Goal: Transaction & Acquisition: Download file/media

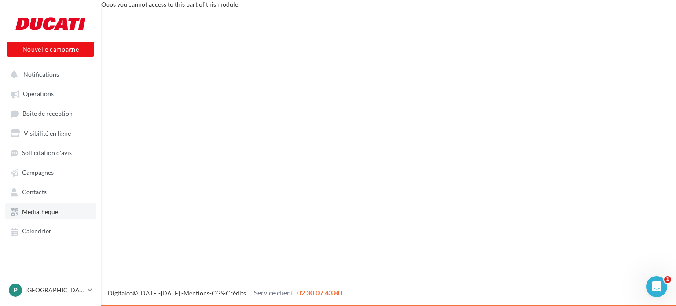
click at [49, 210] on span "Médiathèque" at bounding box center [40, 211] width 36 height 7
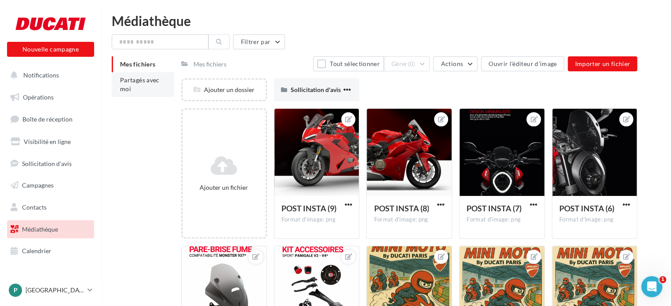
click at [132, 90] on li "Partagés avec moi" at bounding box center [143, 84] width 62 height 25
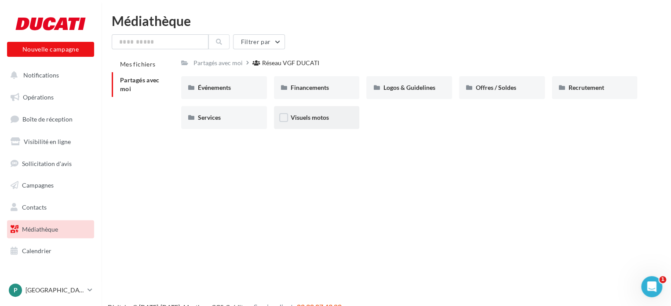
click at [312, 113] on div "Visuels motos" at bounding box center [317, 117] width 86 height 23
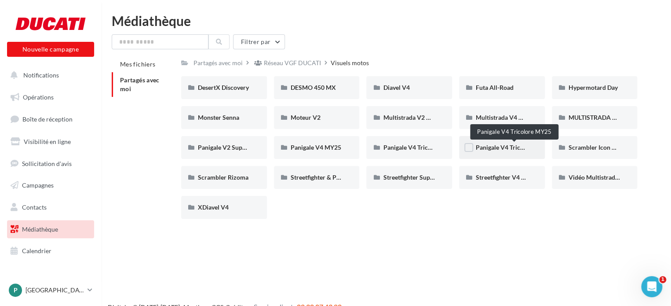
click at [506, 149] on span "Panigale V4 Tricolore MY25" at bounding box center [514, 146] width 77 height 7
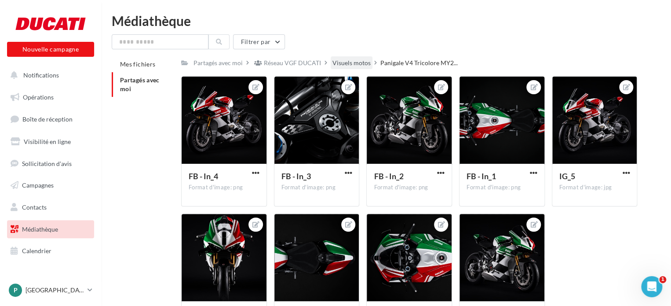
click at [354, 62] on div "Visuels motos" at bounding box center [352, 63] width 38 height 9
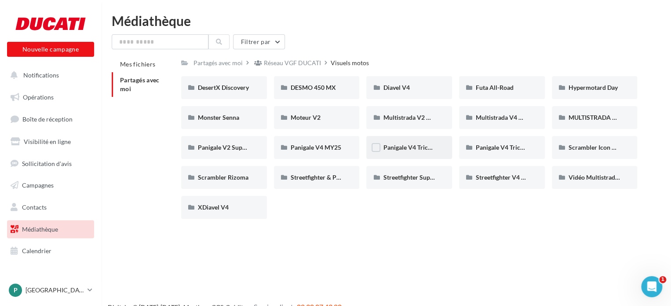
click at [428, 151] on div "Panigale V4 Tricolore Italia MY25" at bounding box center [409, 147] width 52 height 9
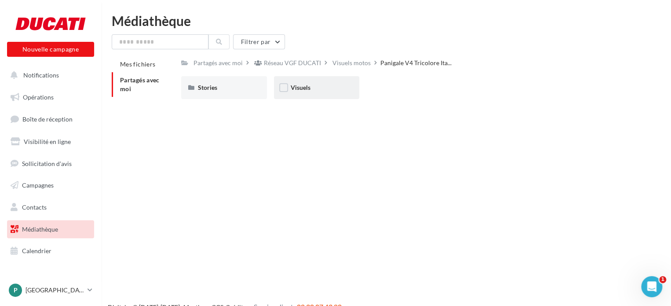
click at [315, 89] on div "Visuels" at bounding box center [317, 87] width 52 height 9
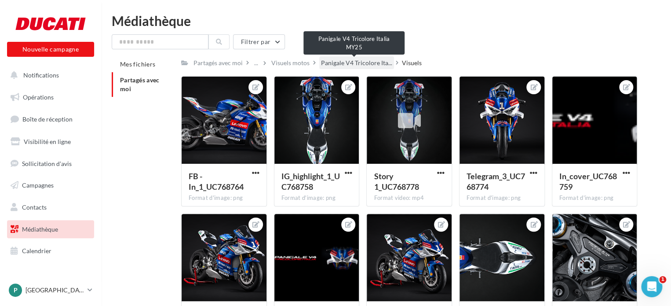
click at [352, 61] on span "Panigale V4 Tricolore Ita..." at bounding box center [356, 63] width 71 height 9
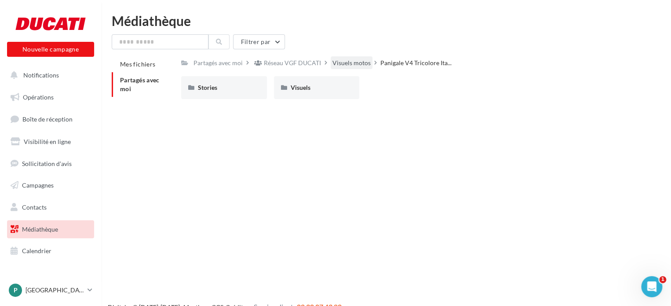
click at [354, 66] on div "Visuels motos" at bounding box center [352, 63] width 38 height 9
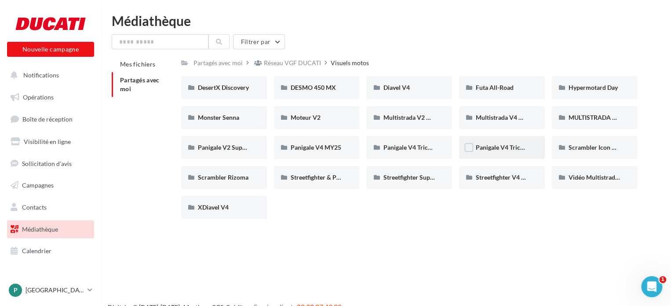
click at [496, 153] on div "Panigale V4 Tricolore MY25" at bounding box center [502, 147] width 86 height 23
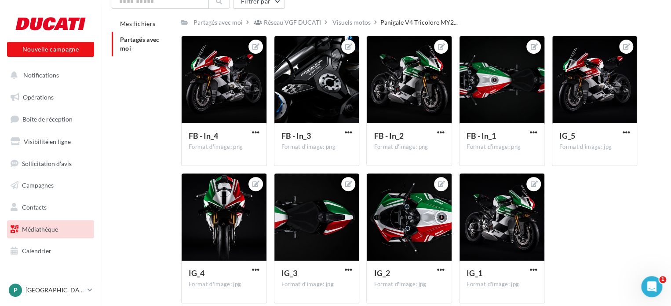
scroll to position [42, 0]
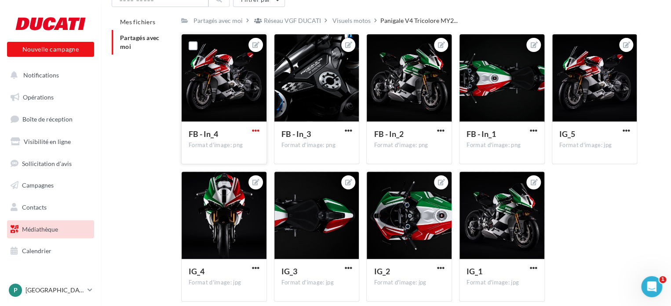
click at [257, 128] on span "button" at bounding box center [255, 130] width 7 height 7
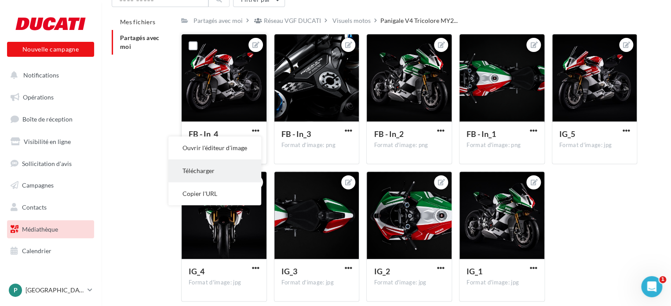
click at [229, 169] on button "Télécharger" at bounding box center [215, 170] width 93 height 23
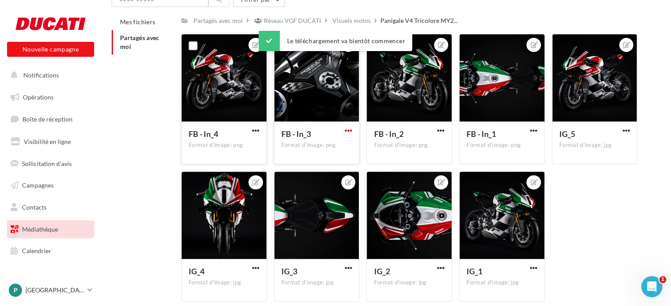
click at [349, 132] on span "button" at bounding box center [348, 130] width 7 height 7
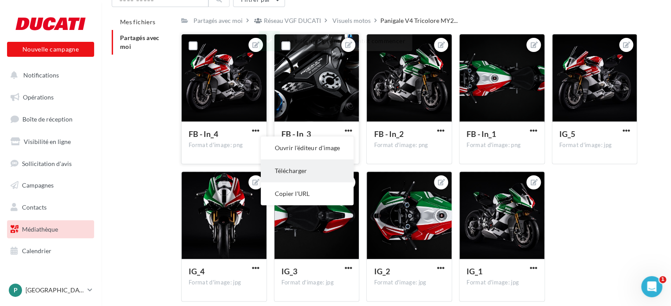
click at [324, 169] on button "Télécharger" at bounding box center [307, 170] width 93 height 23
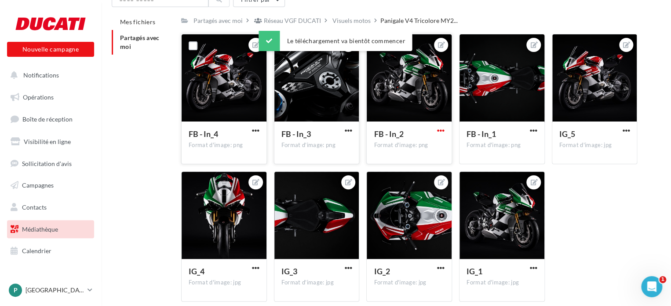
click at [440, 130] on span "button" at bounding box center [440, 130] width 7 height 7
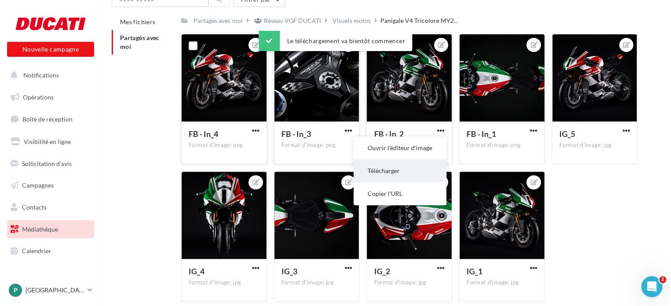
click at [412, 174] on button "Télécharger" at bounding box center [400, 170] width 93 height 23
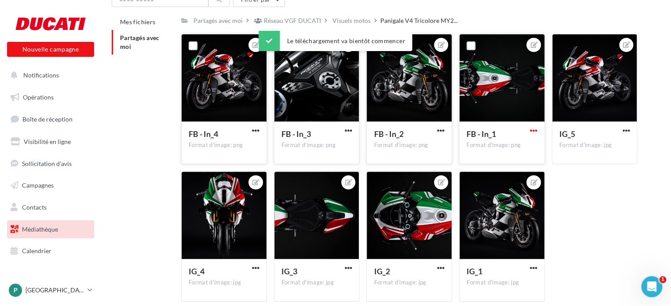
click at [536, 131] on span "button" at bounding box center [533, 130] width 7 height 7
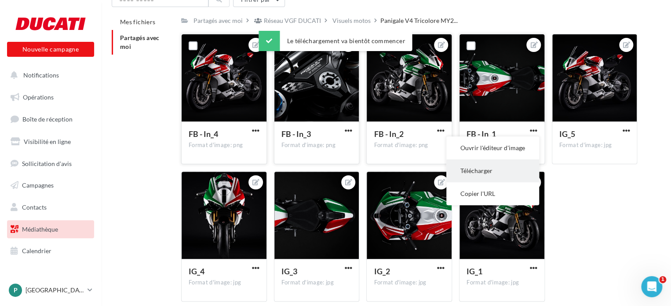
click at [500, 167] on button "Télécharger" at bounding box center [493, 170] width 93 height 23
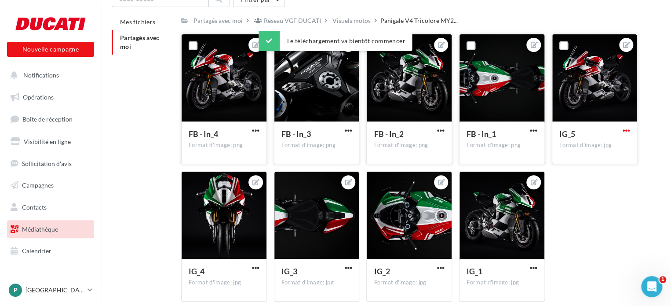
click at [626, 130] on span "button" at bounding box center [626, 130] width 7 height 7
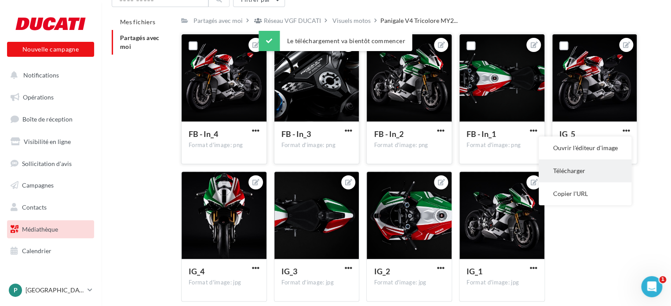
click at [571, 166] on button "Télécharger" at bounding box center [585, 170] width 93 height 23
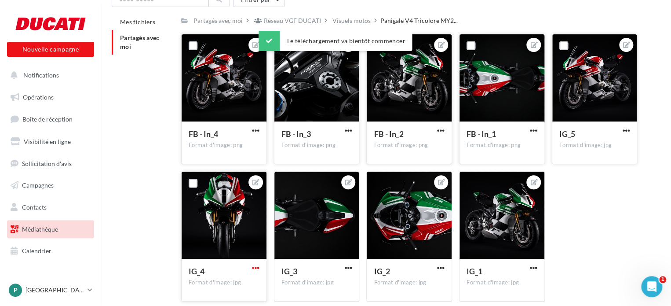
click at [252, 268] on span "button" at bounding box center [255, 267] width 7 height 7
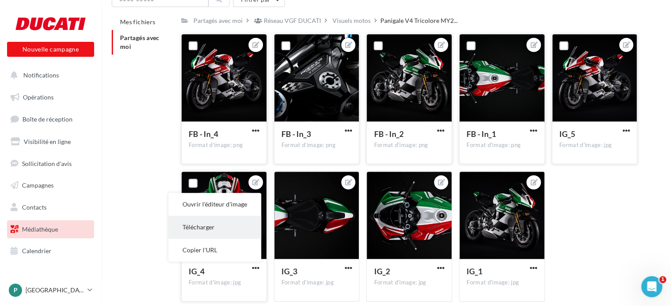
click at [225, 231] on button "Télécharger" at bounding box center [215, 227] width 93 height 23
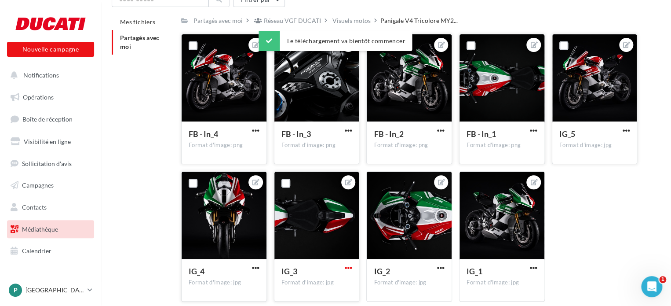
click at [347, 265] on span "button" at bounding box center [348, 267] width 7 height 7
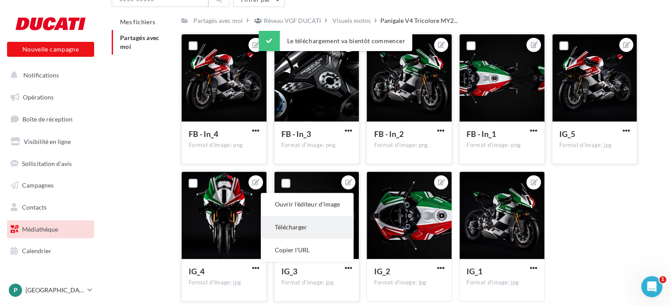
click at [316, 229] on button "Télécharger" at bounding box center [307, 227] width 93 height 23
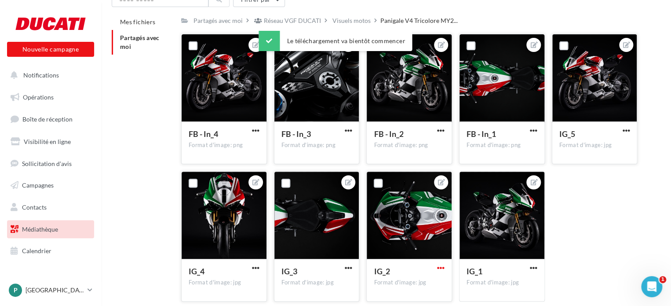
click at [442, 268] on span "button" at bounding box center [440, 267] width 7 height 7
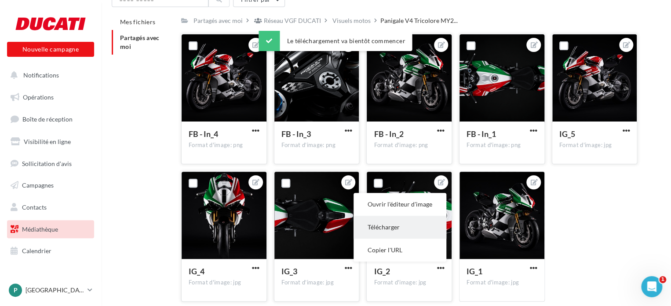
click at [407, 226] on button "Télécharger" at bounding box center [400, 227] width 93 height 23
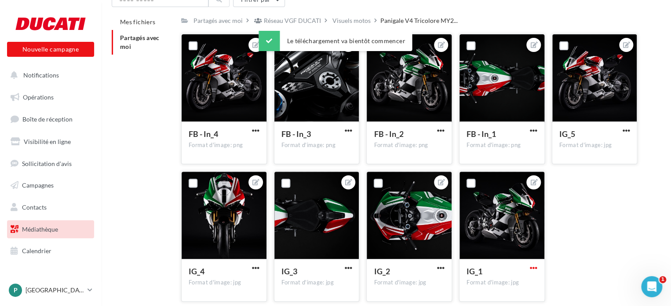
click at [532, 268] on span "button" at bounding box center [533, 267] width 7 height 7
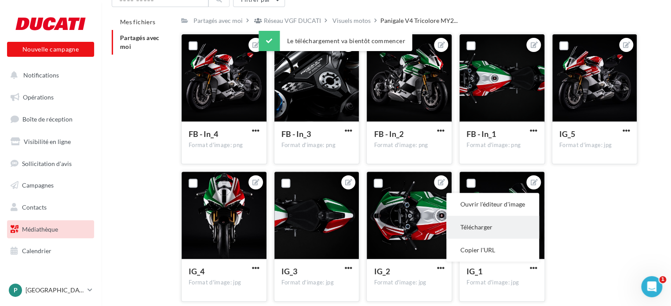
click at [485, 226] on button "Télécharger" at bounding box center [493, 227] width 93 height 23
